Goal: Entertainment & Leisure: Browse casually

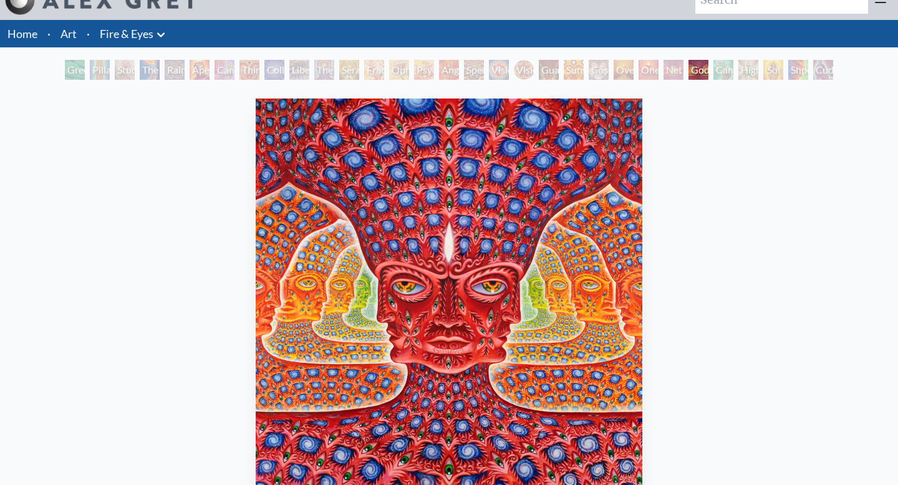
scroll to position [21, 0]
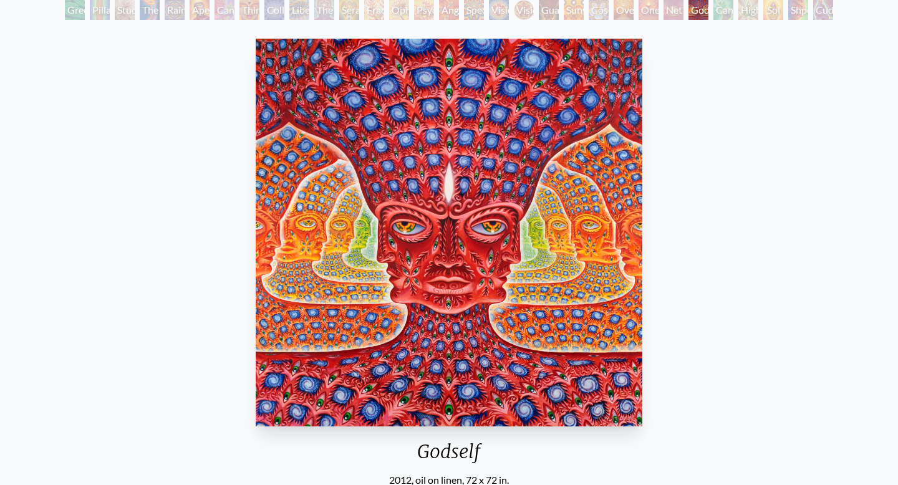
scroll to position [77, 0]
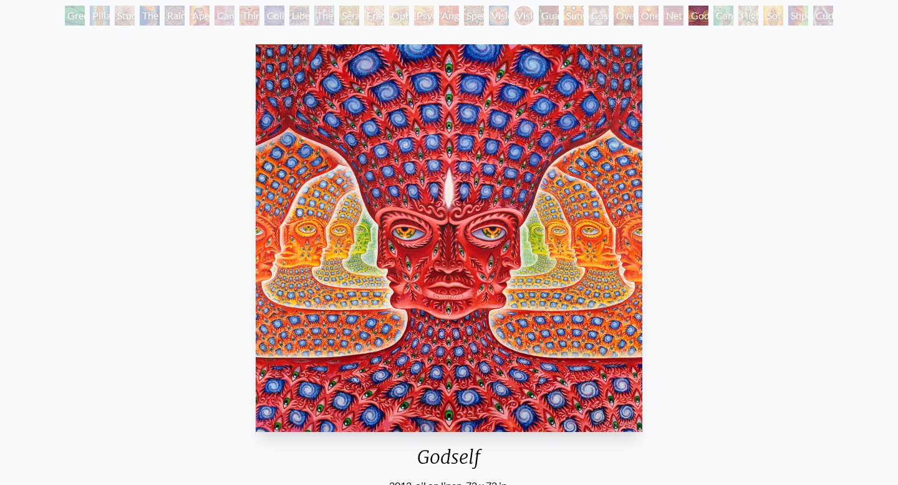
scroll to position [73, 0]
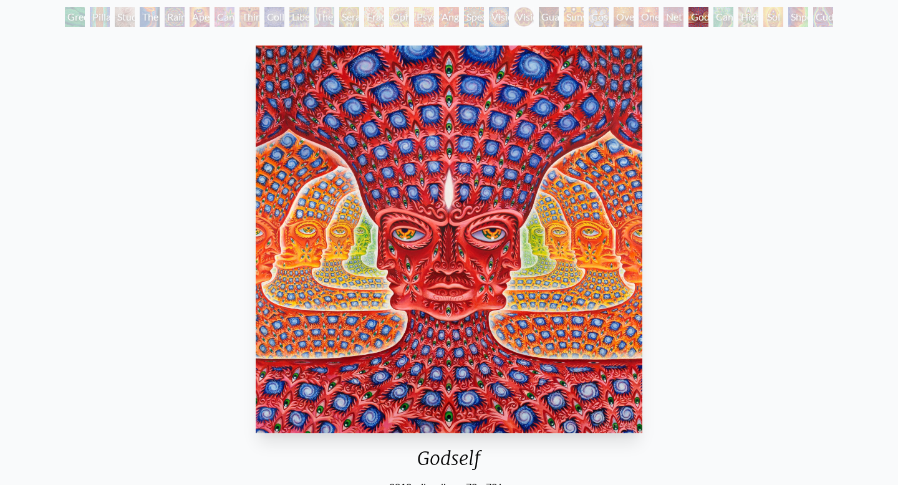
click at [159, 16] on div "The Torch" at bounding box center [150, 17] width 20 height 20
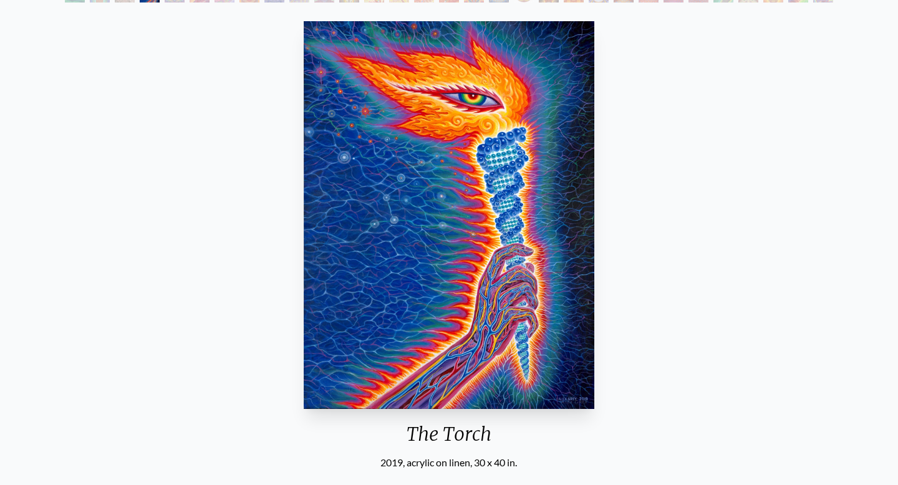
scroll to position [71, 0]
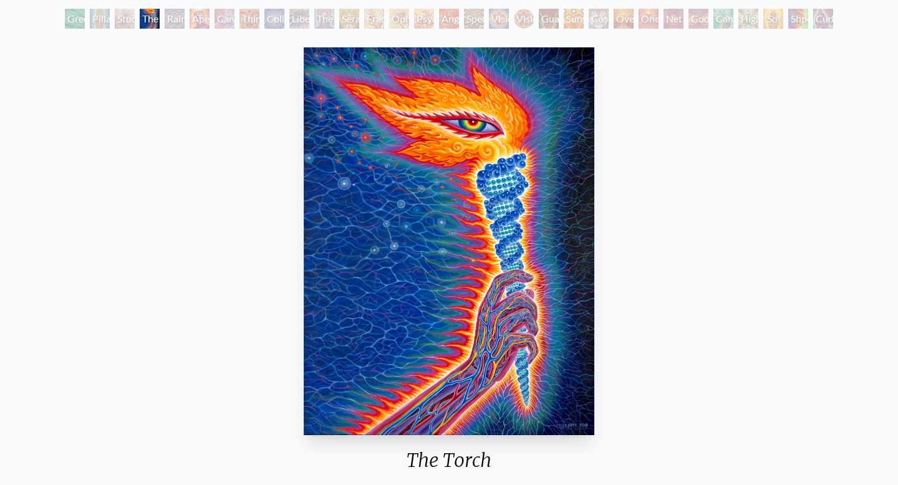
click at [665, 19] on div "Net of Being" at bounding box center [674, 19] width 20 height 20
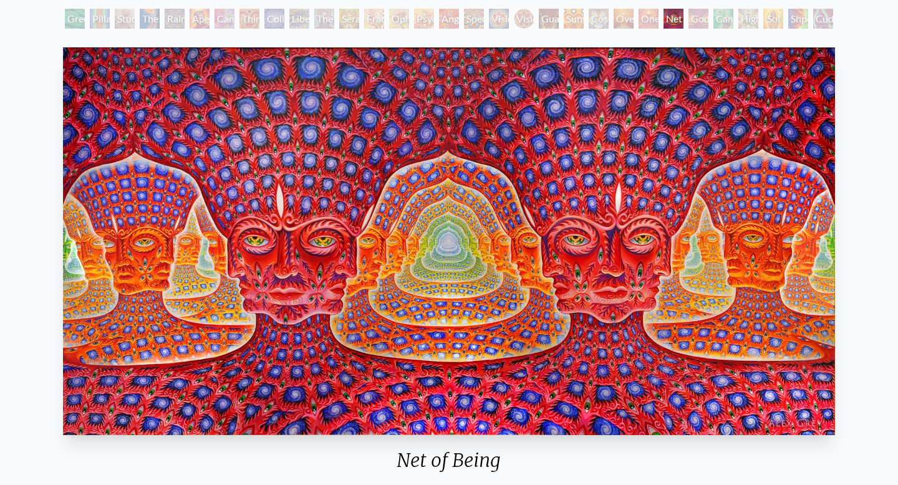
click at [627, 19] on div "Oversoul" at bounding box center [624, 19] width 20 height 20
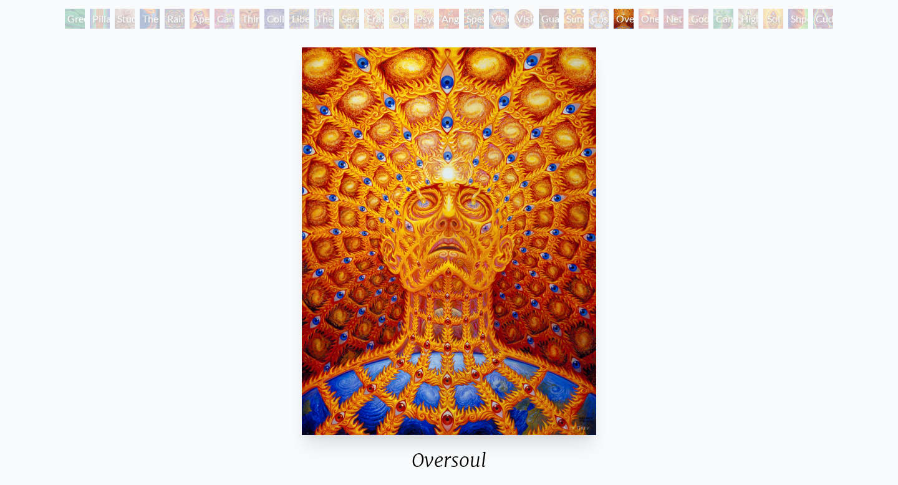
click at [594, 20] on div "Cosmic Elf" at bounding box center [599, 19] width 20 height 20
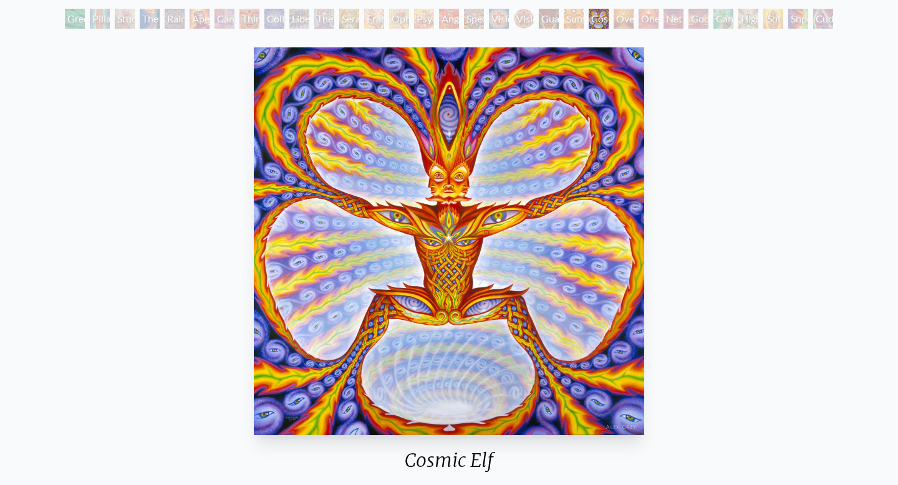
click at [564, 19] on div "Sunyata" at bounding box center [574, 19] width 20 height 20
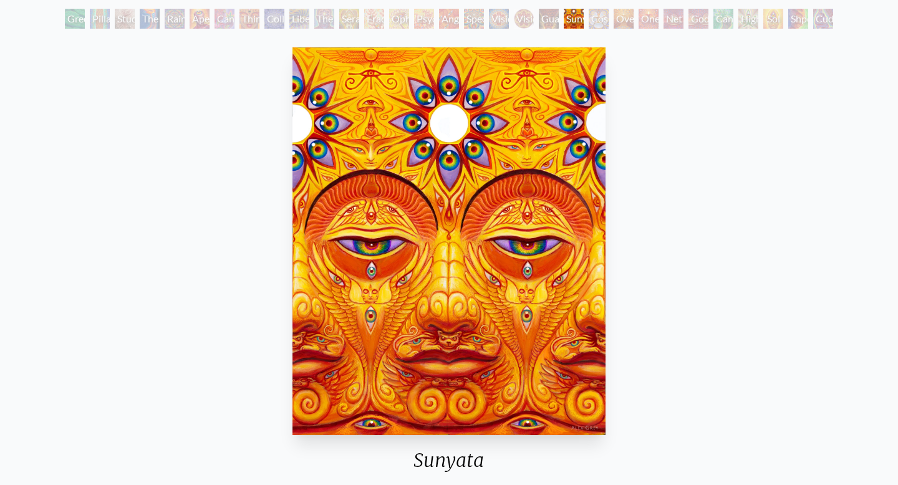
click at [539, 20] on div "Guardian of Infinite Vision" at bounding box center [549, 19] width 20 height 20
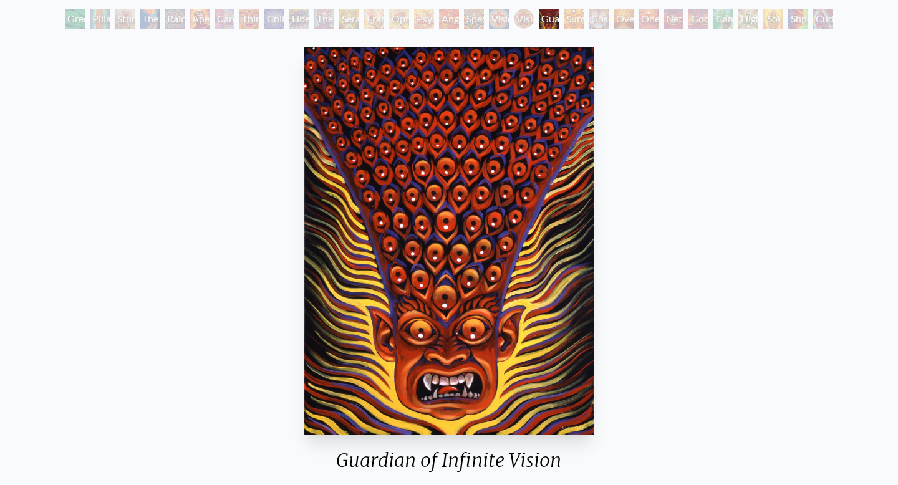
click at [481, 19] on div "Spectral Lotus" at bounding box center [474, 19] width 20 height 20
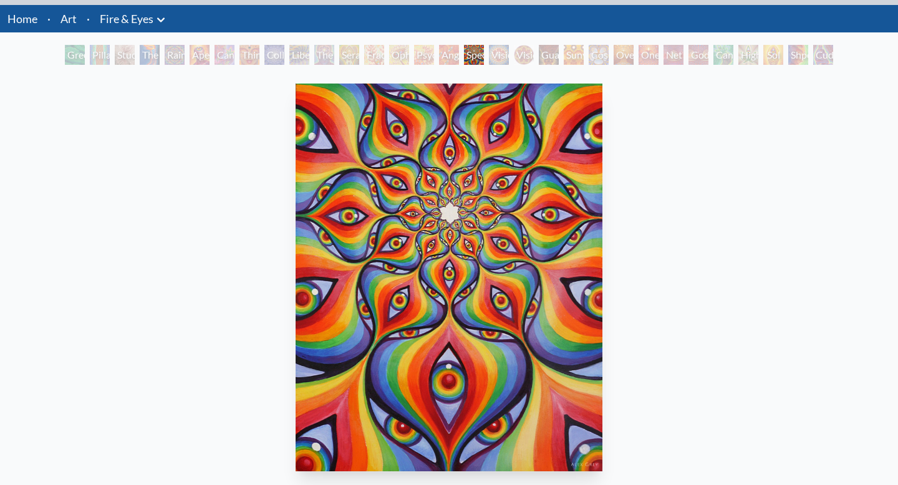
scroll to position [46, 0]
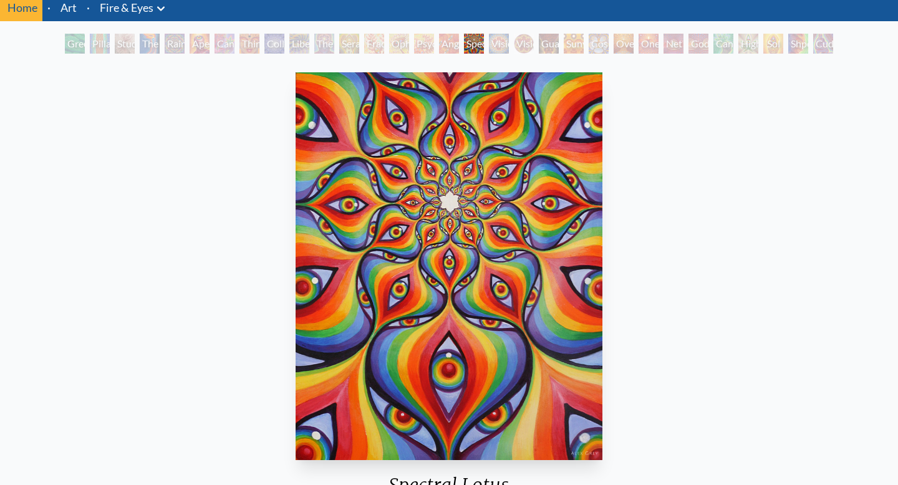
click at [447, 44] on div "Angel Skin" at bounding box center [449, 44] width 20 height 20
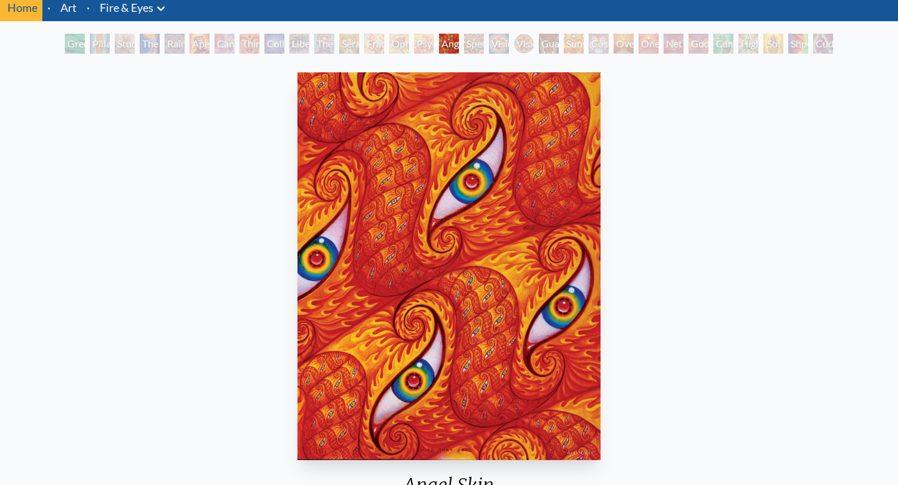
click at [414, 41] on div "Psychomicrograph of a Fractal Paisley Cherub Feather Tip" at bounding box center [424, 44] width 20 height 20
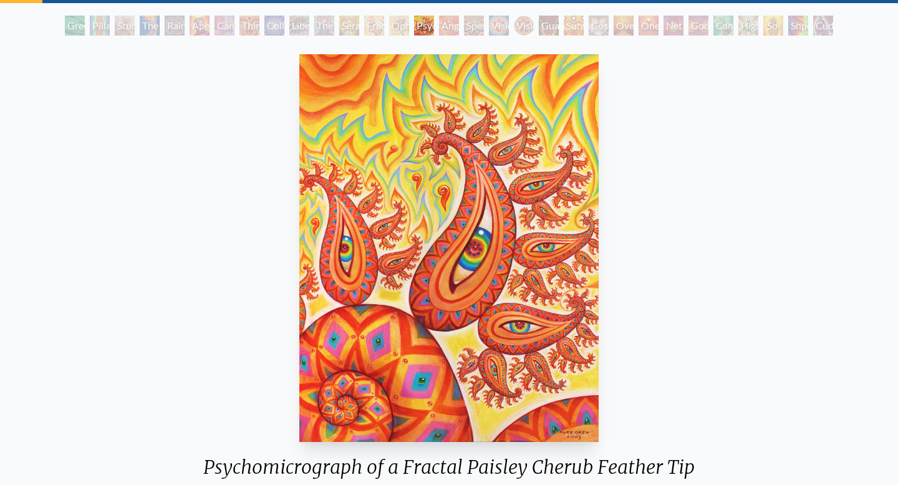
scroll to position [65, 0]
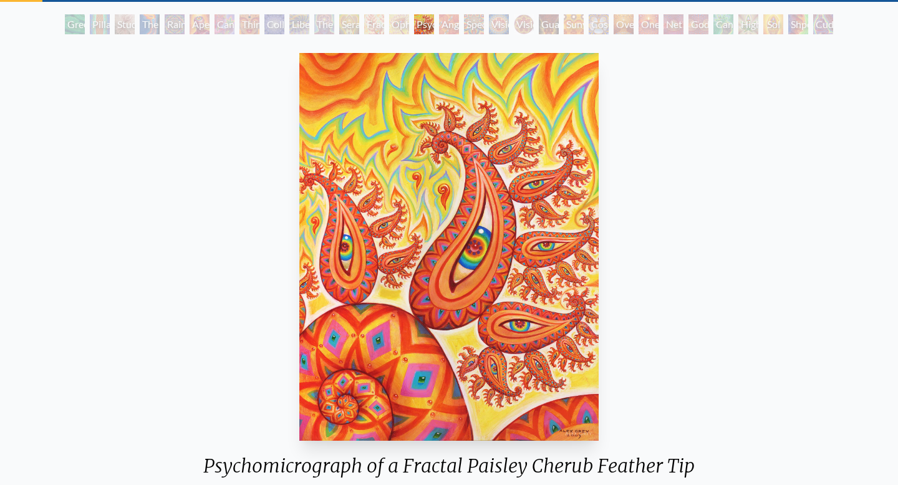
click at [400, 26] on div "Ophanic Eyelash" at bounding box center [399, 24] width 20 height 20
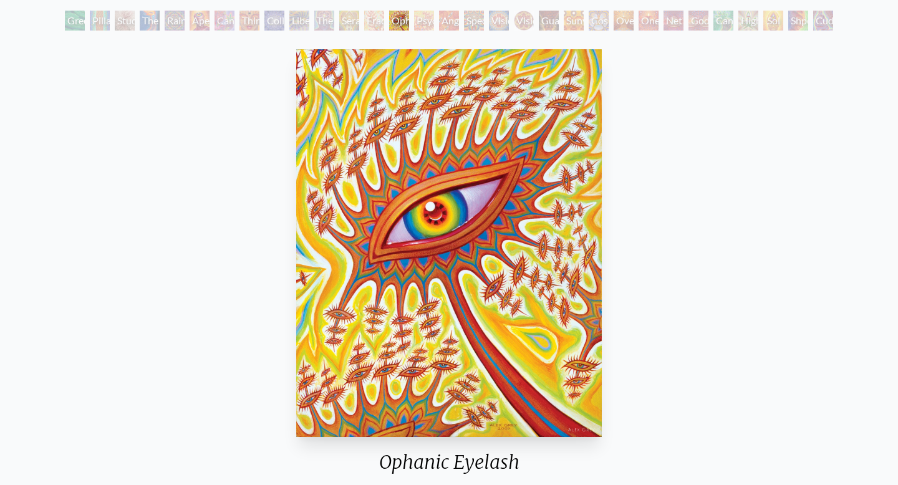
scroll to position [67, 0]
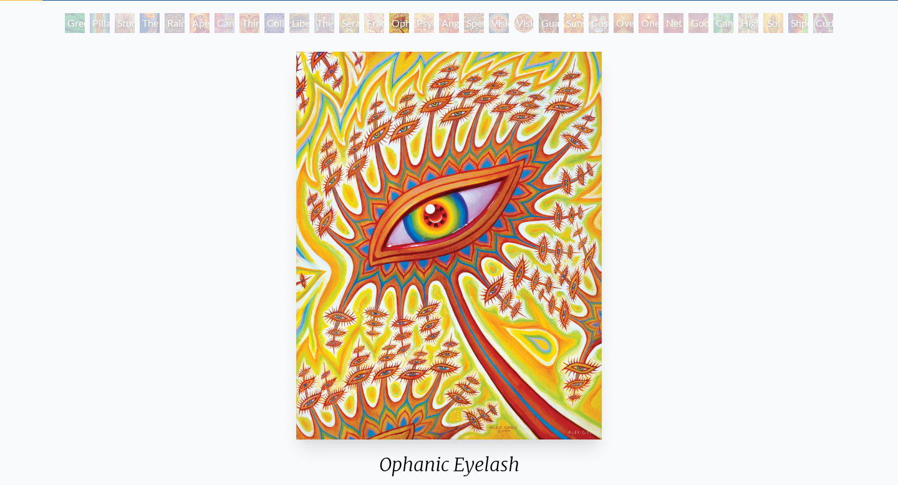
click at [374, 23] on div "Fractal Eyes" at bounding box center [374, 23] width 20 height 20
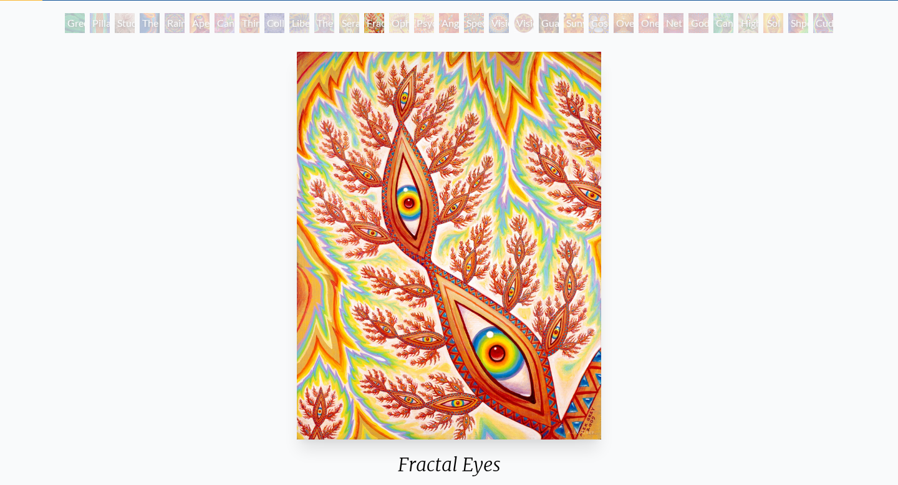
click at [339, 17] on div "Seraphic Transport Docking on the Third Eye" at bounding box center [349, 23] width 20 height 20
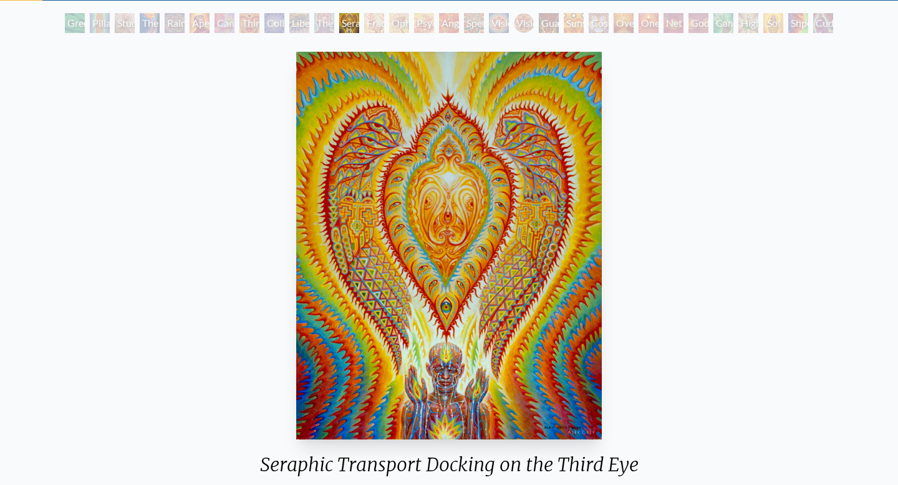
click at [289, 22] on div "Liberation Through Seeing" at bounding box center [299, 23] width 20 height 20
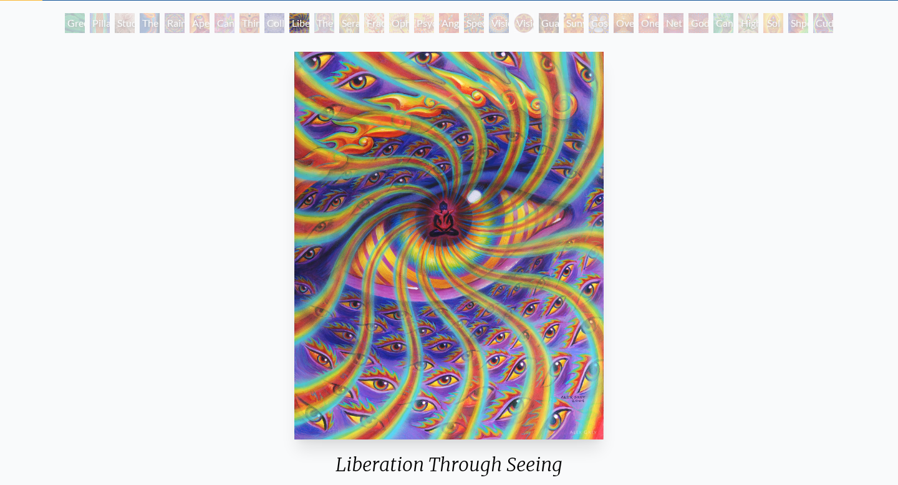
click at [245, 19] on div "Third Eye Tears of Joy" at bounding box center [249, 23] width 20 height 20
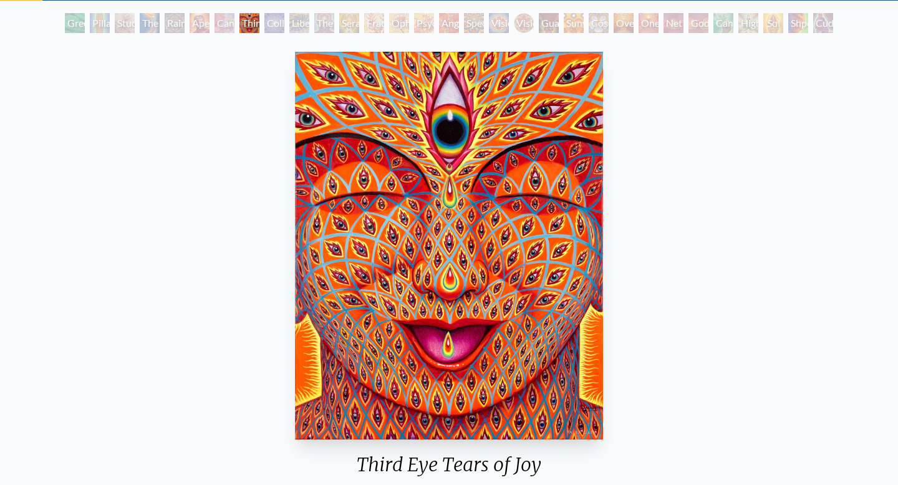
click at [220, 17] on div "Cannabis Sutra" at bounding box center [225, 23] width 20 height 20
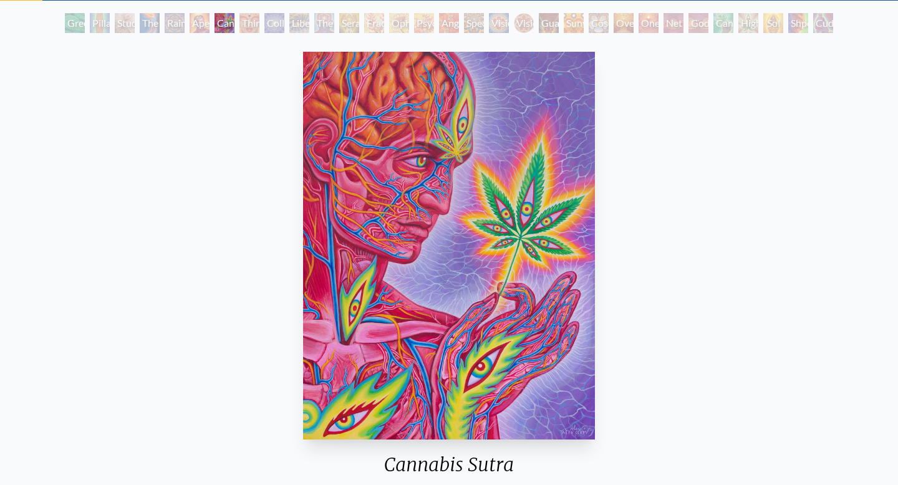
click at [181, 23] on div "Rainbow Eye Ripple" at bounding box center [175, 23] width 20 height 20
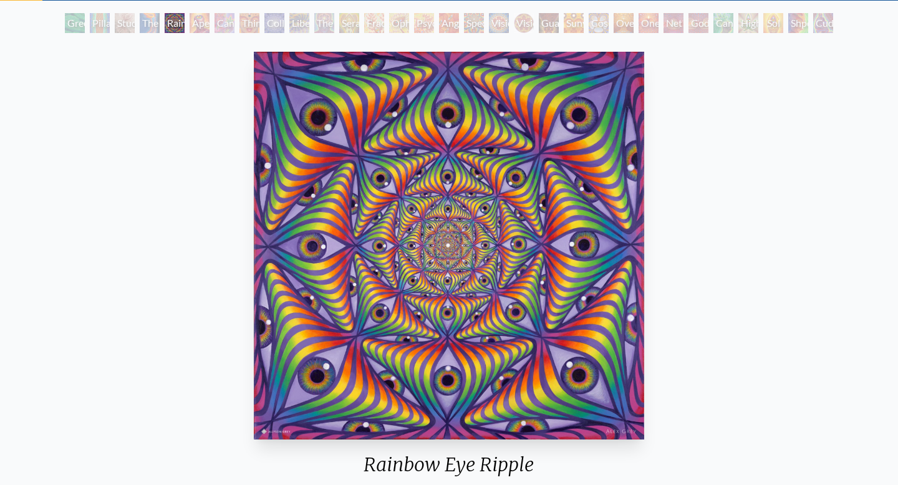
click at [152, 26] on div "The Torch" at bounding box center [150, 23] width 20 height 20
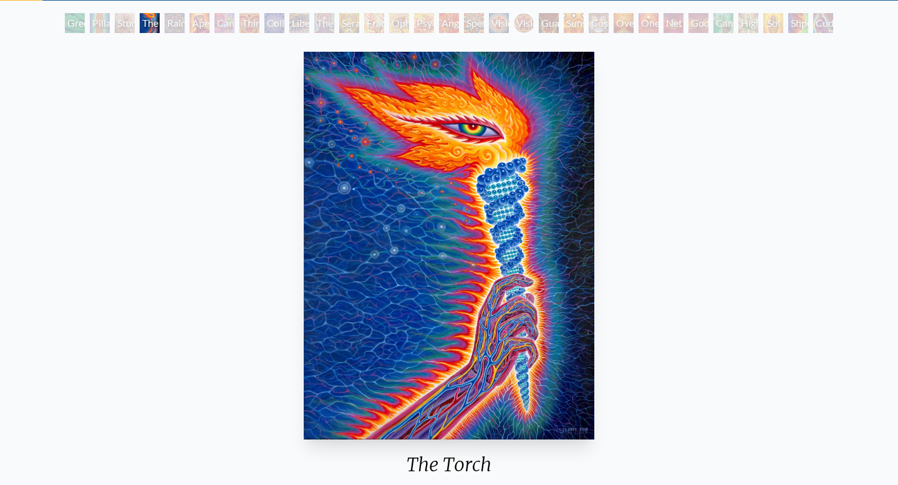
click at [115, 23] on div "Study for the Great Turn" at bounding box center [125, 23] width 20 height 20
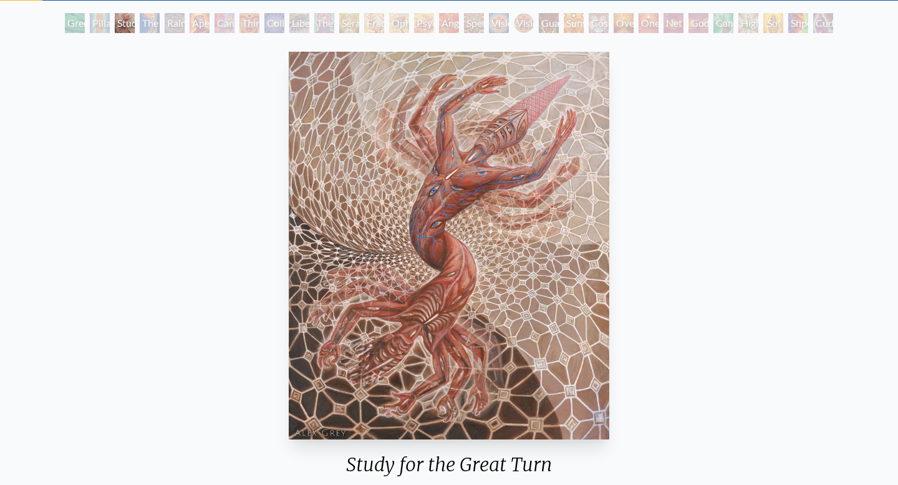
click at [95, 22] on div "Pillar of Awareness" at bounding box center [100, 23] width 20 height 20
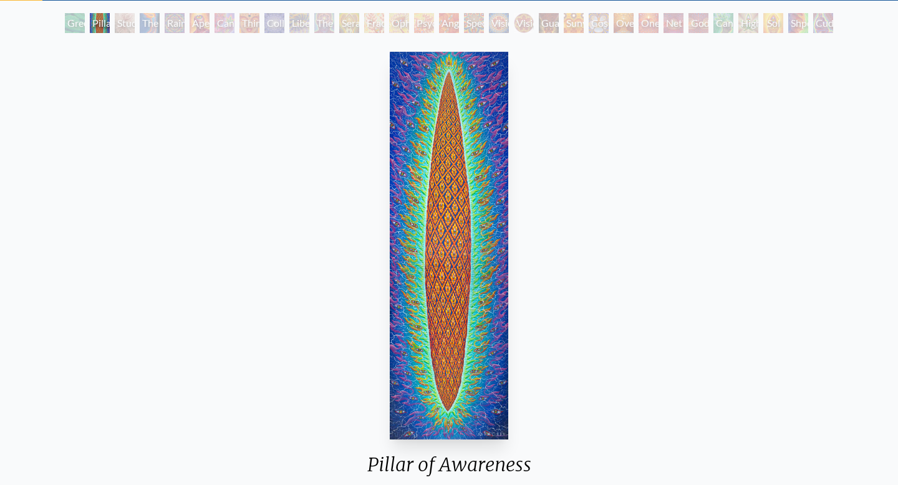
click at [65, 24] on div "Green Hand" at bounding box center [75, 23] width 20 height 20
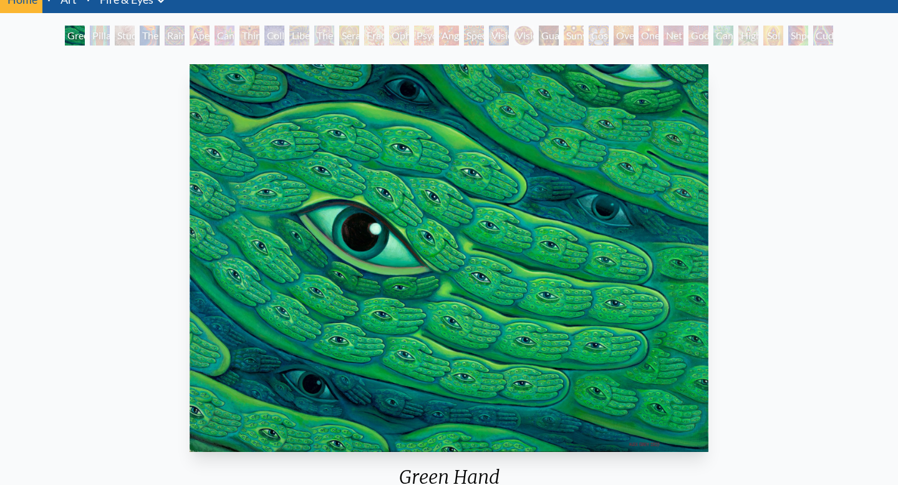
scroll to position [54, 0]
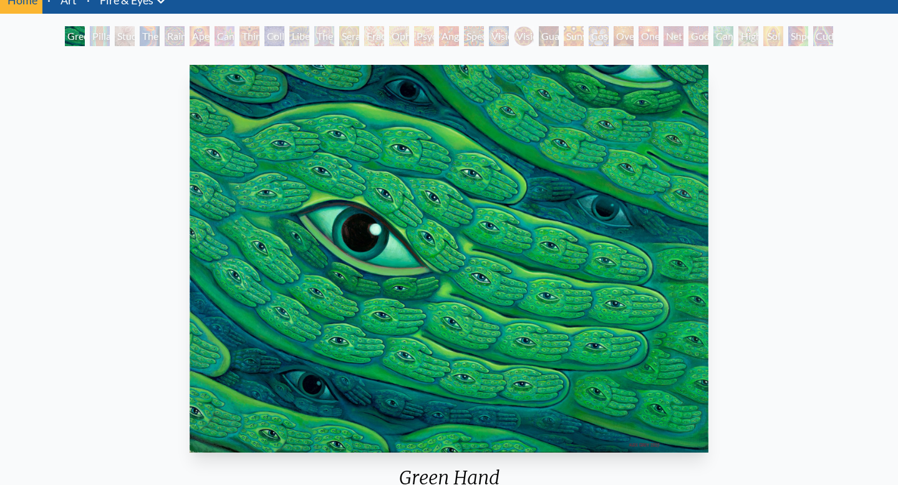
click at [302, 37] on div "Liberation Through Seeing" at bounding box center [299, 36] width 20 height 20
